Goal: Navigation & Orientation: Find specific page/section

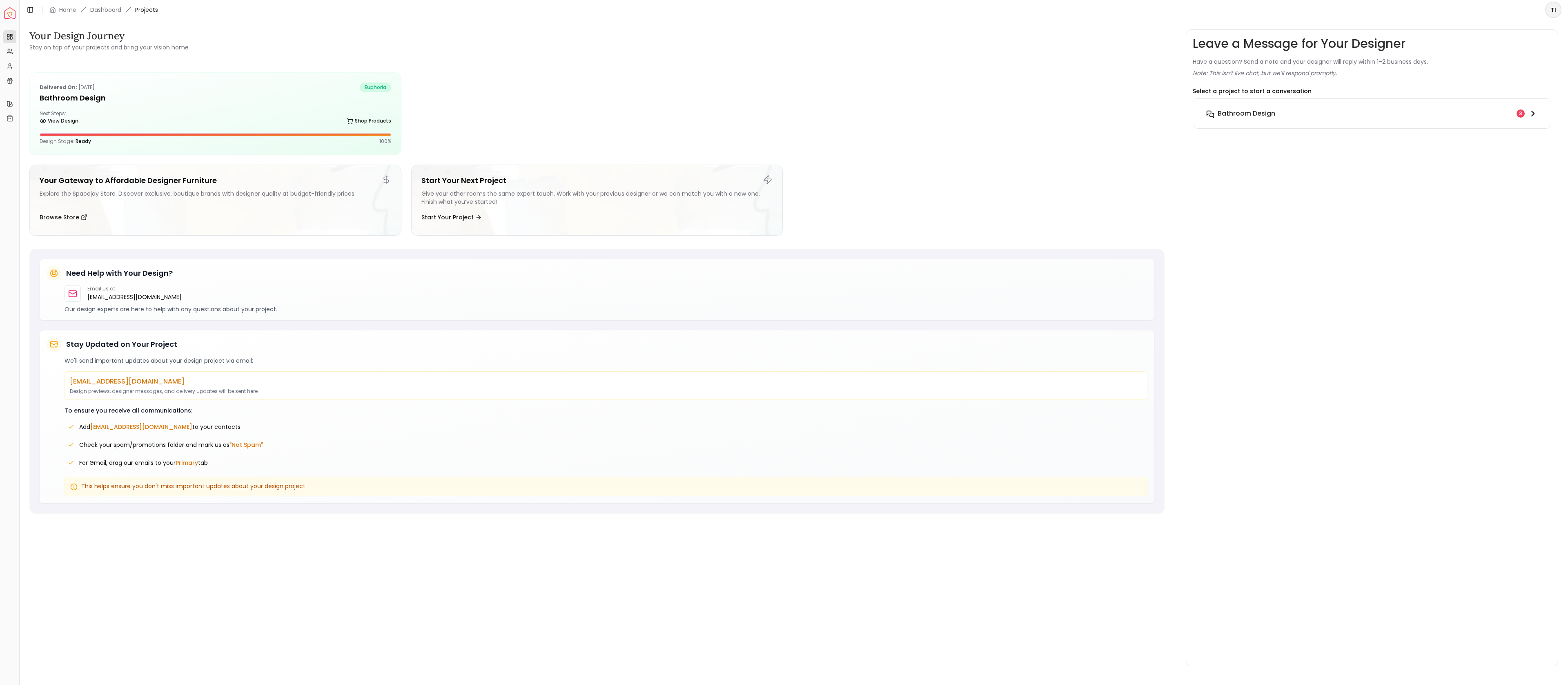
click at [1409, 113] on div "Bathroom Design" at bounding box center [1365, 113] width 296 height 10
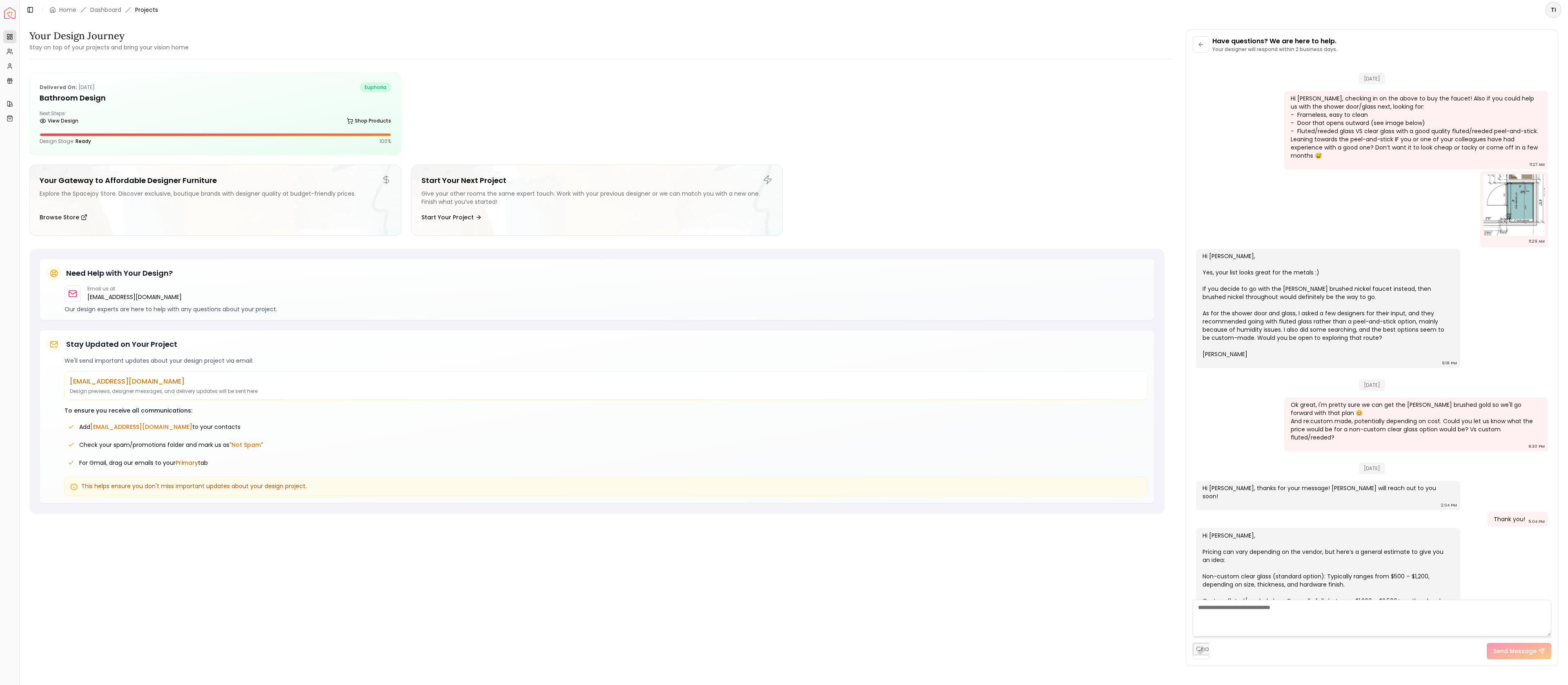
scroll to position [1225, 0]
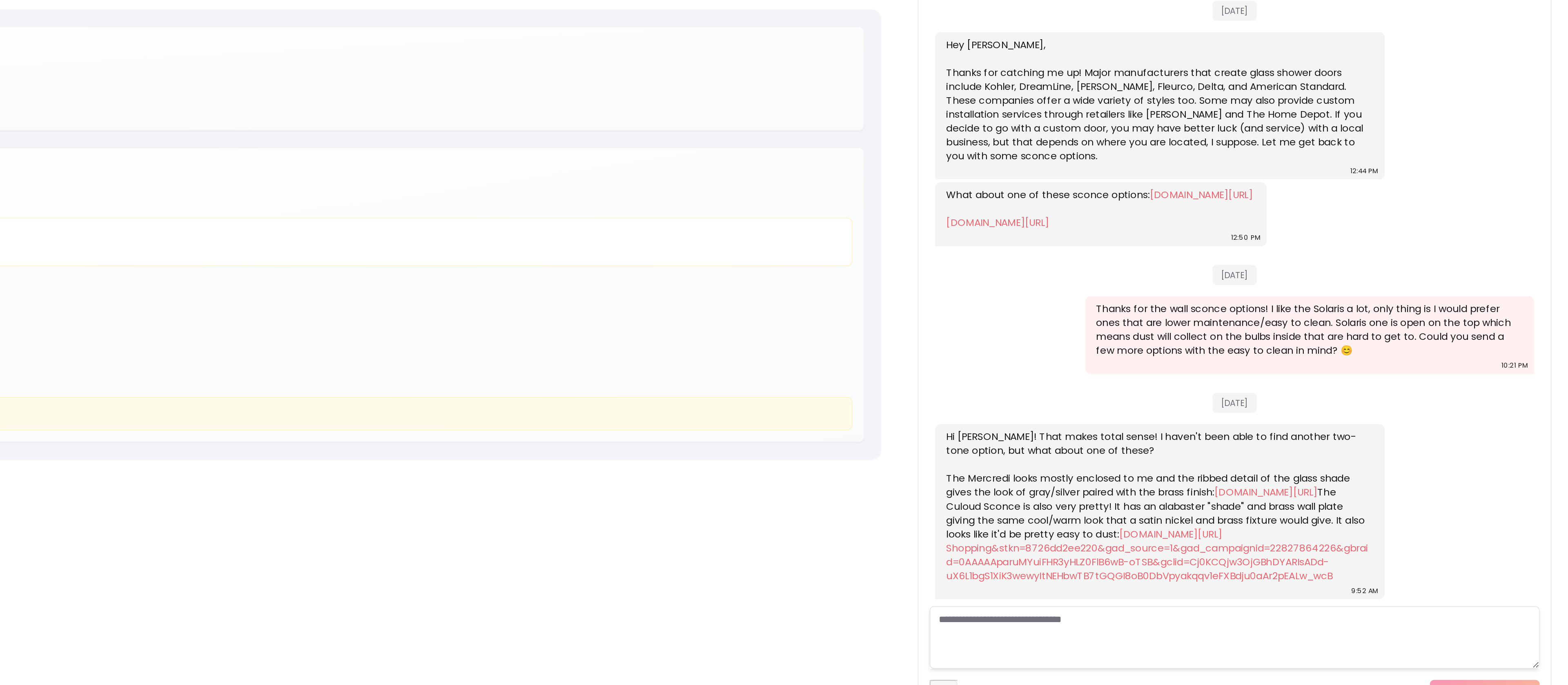
click at [1360, 529] on link "[DOMAIN_NAME][URL]" at bounding box center [1390, 532] width 60 height 8
click at [1273, 572] on link "[DOMAIN_NAME][URL] Shopping&stkn=8726dd2ee220&gad_source=1&gad_campaignid=22827…" at bounding box center [1326, 569] width 248 height 33
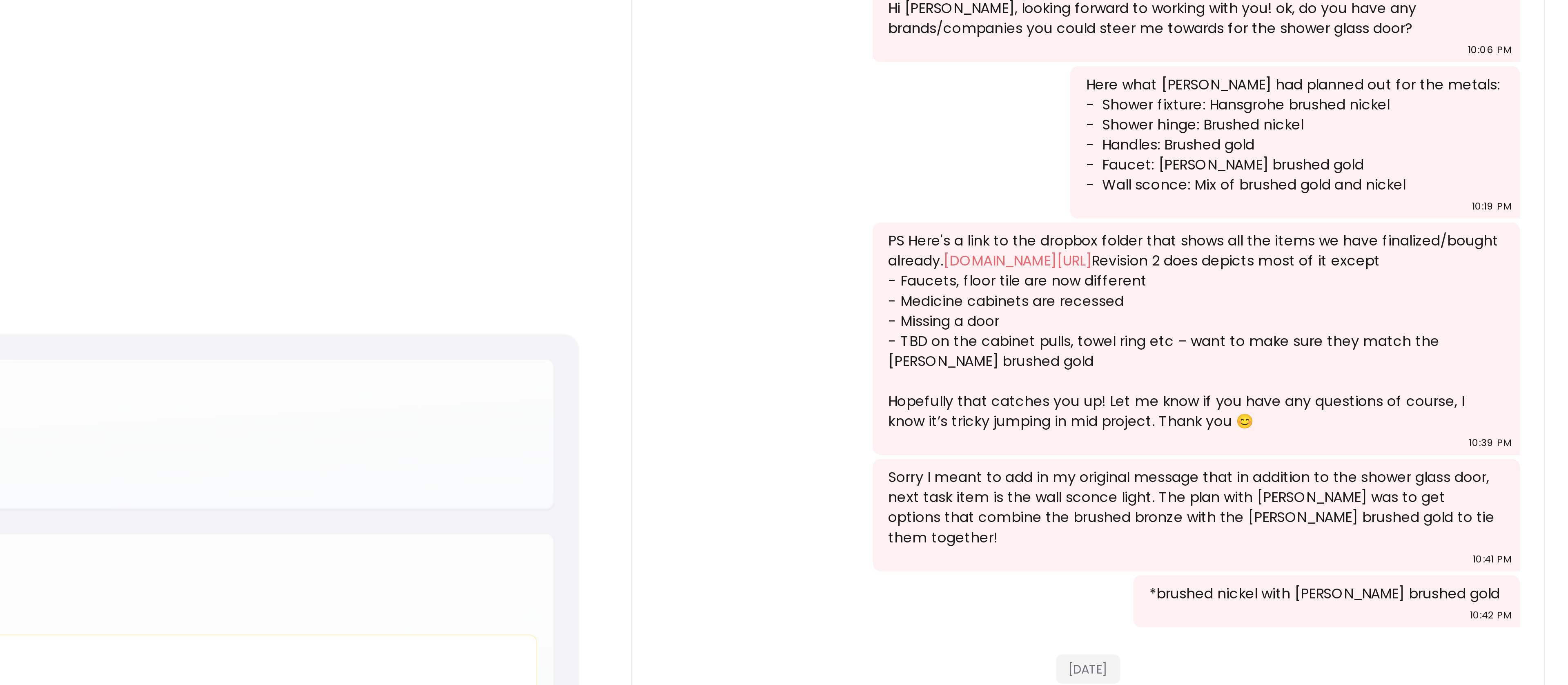
scroll to position [0, 0]
